Goal: Task Accomplishment & Management: Manage account settings

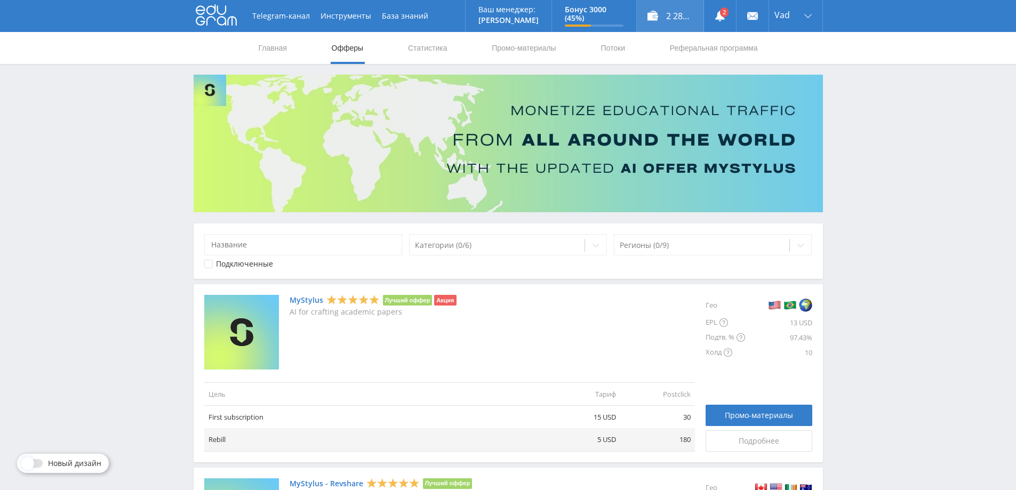
click at [671, 12] on div "2 286,00 ₽" at bounding box center [670, 16] width 67 height 32
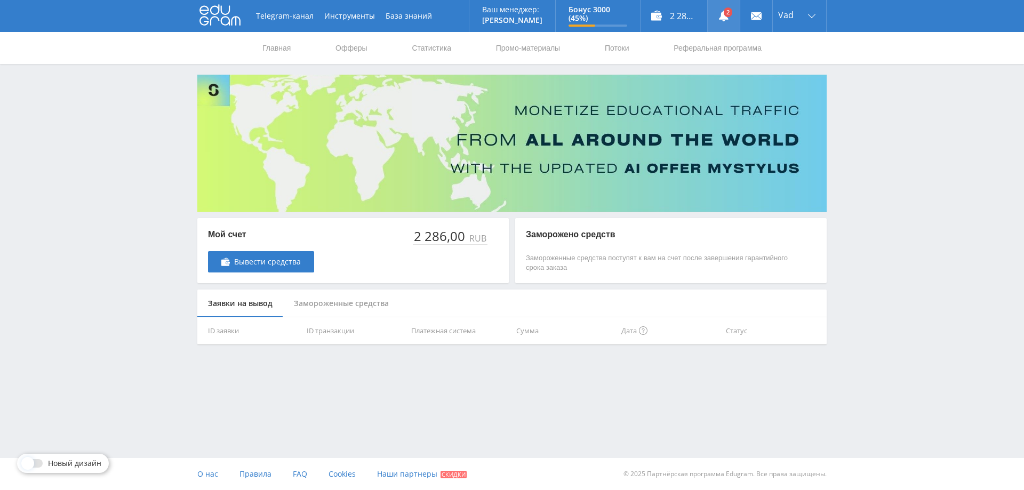
click at [723, 19] on use at bounding box center [724, 16] width 10 height 11
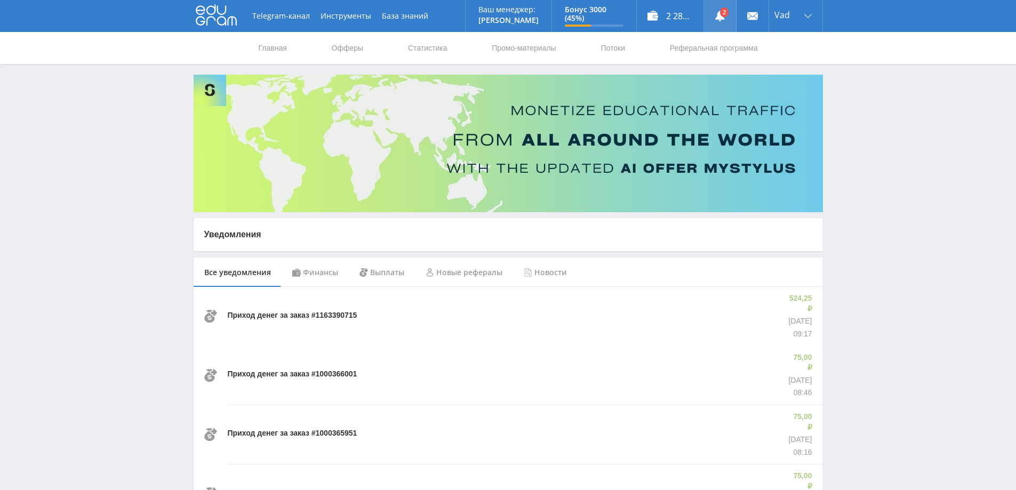
click at [719, 16] on use at bounding box center [720, 16] width 10 height 11
click at [422, 49] on link "Статистика" at bounding box center [428, 48] width 42 height 32
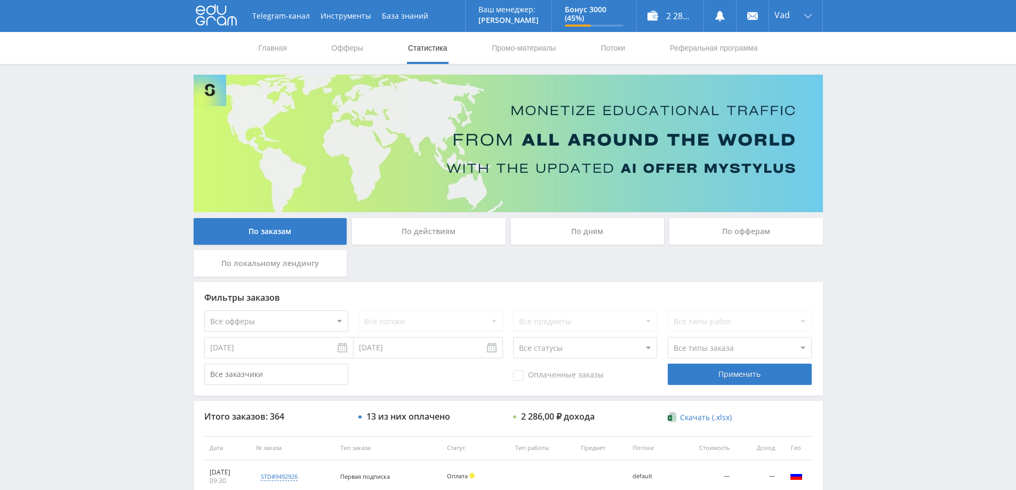
click at [608, 229] on div "По дням" at bounding box center [588, 231] width 154 height 27
click at [0, 0] on input "По дням" at bounding box center [0, 0] width 0 height 0
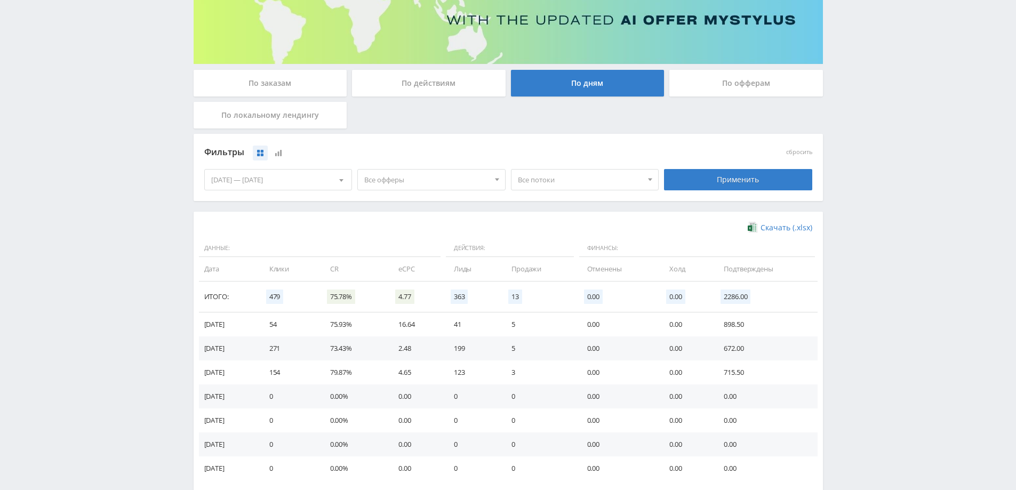
scroll to position [208, 0]
